Goal: Check status

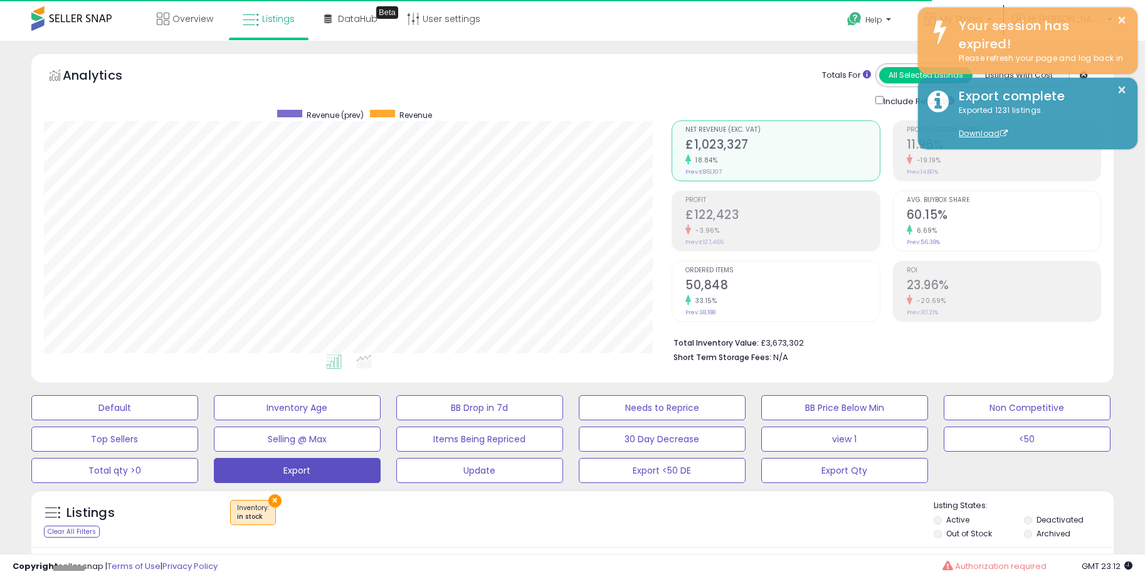
scroll to position [257, 628]
